Goal: Navigation & Orientation: Find specific page/section

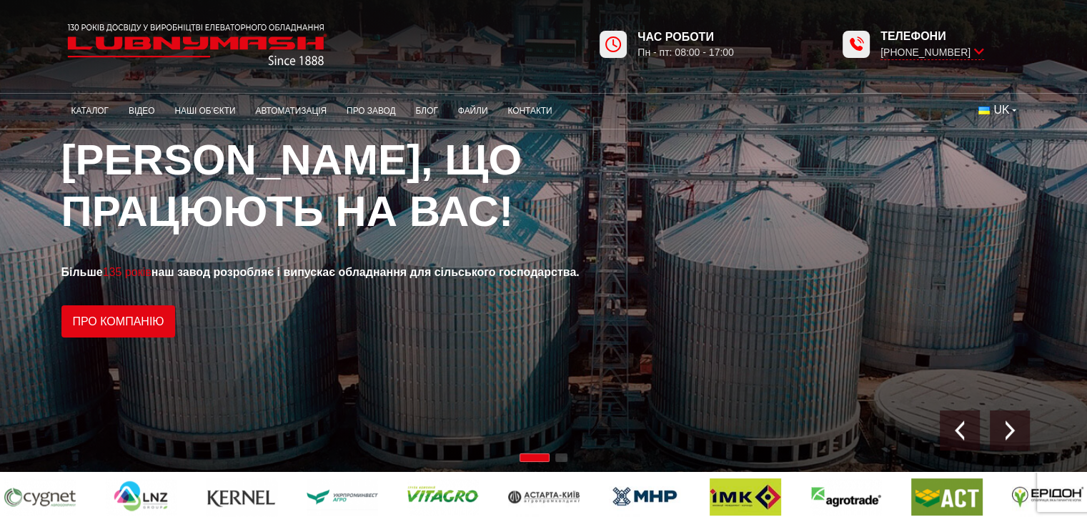
click at [272, 32] on img at bounding box center [197, 45] width 272 height 54
click at [1009, 98] on button "UK" at bounding box center [997, 110] width 57 height 26
click at [1006, 158] on span "EN" at bounding box center [1003, 162] width 16 height 12
